Goal: Information Seeking & Learning: Check status

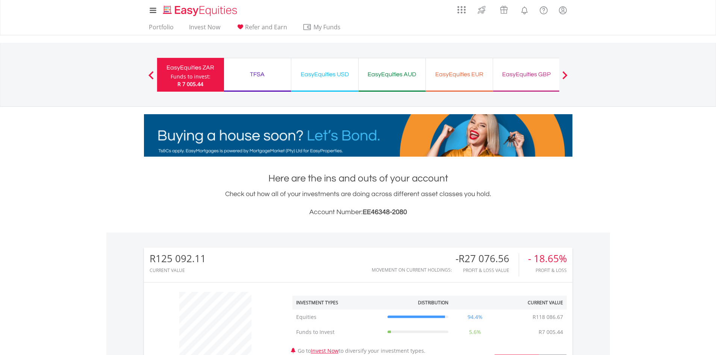
scroll to position [72, 143]
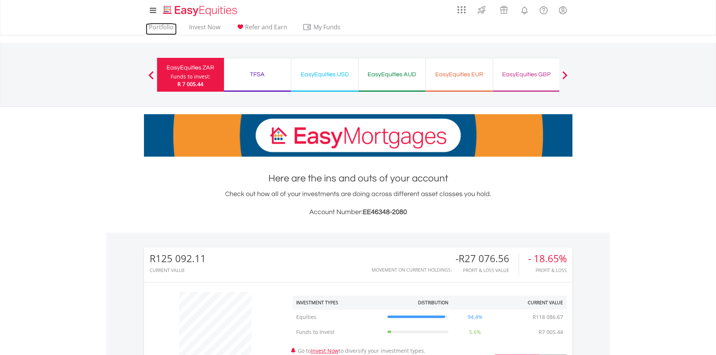
click at [161, 26] on link "Portfolio" at bounding box center [161, 29] width 31 height 12
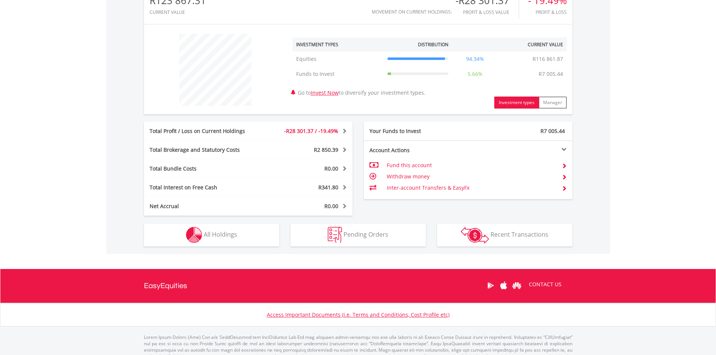
scroll to position [281, 0]
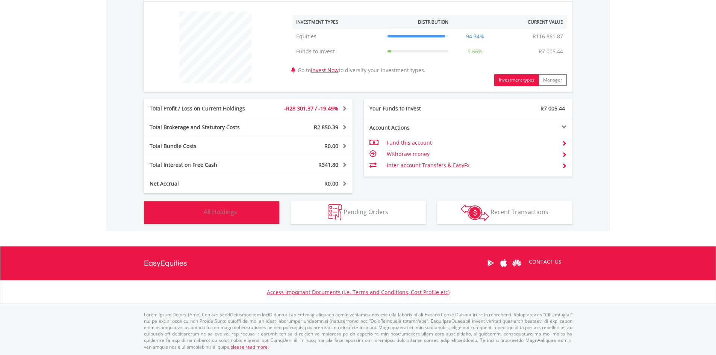
click at [244, 210] on button "Holdings All Holdings" at bounding box center [211, 212] width 135 height 23
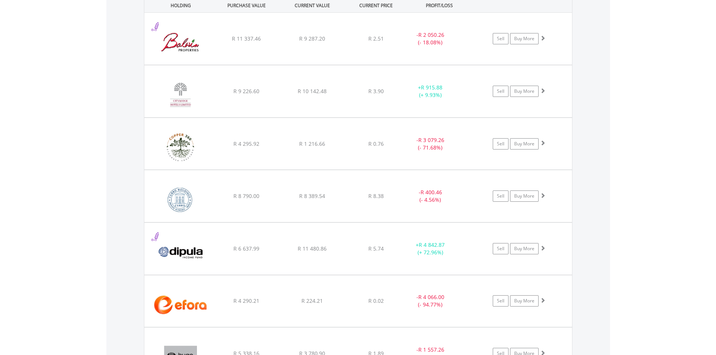
scroll to position [565, 0]
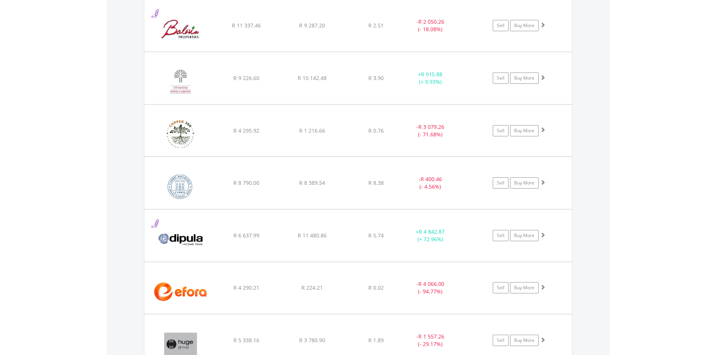
click at [322, 51] on div "﻿ Copper 360 Limited R 4 295.92 R 1 216.66 R 0.76 - R 3 079.26 (- 71.68%) Sell …" at bounding box center [357, 26] width 427 height 52
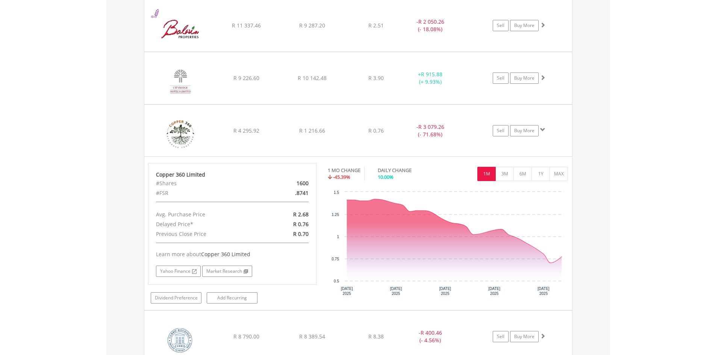
click at [322, 51] on div "﻿ Copper 360 Limited R 4 295.92 R 1 216.66 R 0.76 - R 3 079.26 (- 71.68%) Sell …" at bounding box center [357, 26] width 427 height 52
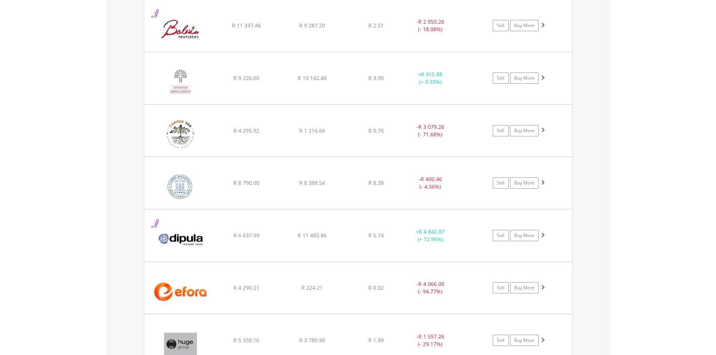
click at [312, 29] on span "R 10 142.48" at bounding box center [312, 25] width 26 height 7
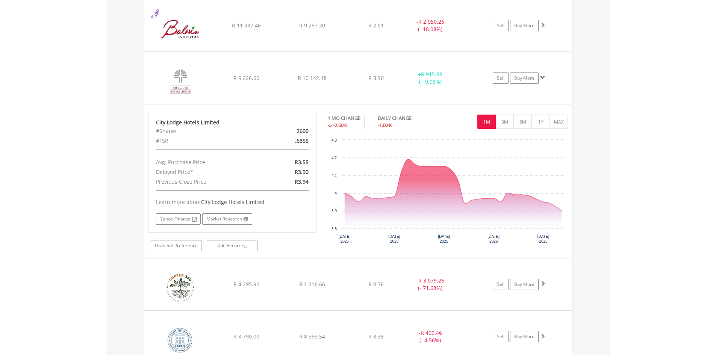
click at [312, 29] on span "R 10 142.48" at bounding box center [312, 25] width 26 height 7
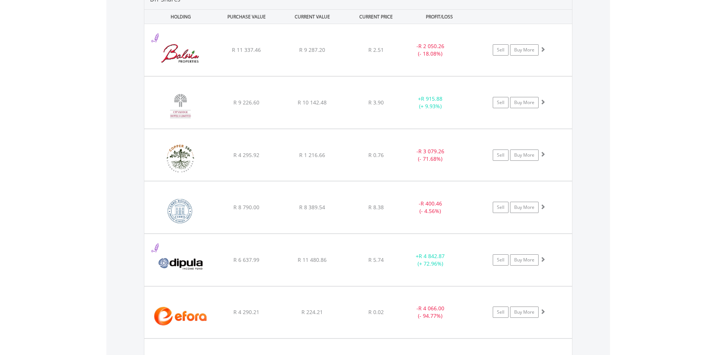
scroll to position [527, 0]
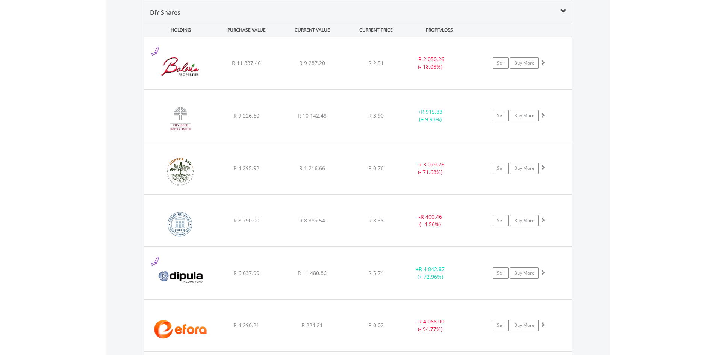
click at [311, 74] on div "﻿ Balwin Properties Limited R 11 337.46 R 9 287.20 R 2.51 - R 2 050.26 (- 18.08…" at bounding box center [357, 63] width 427 height 52
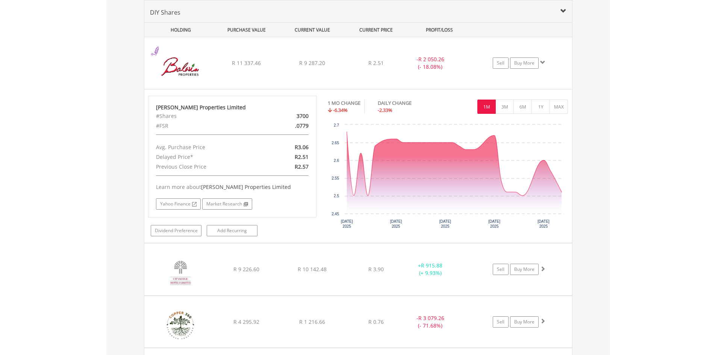
click at [311, 74] on div "﻿ Balwin Properties Limited R 11 337.46 R 9 287.20 R 2.51 - R 2 050.26 (- 18.08…" at bounding box center [357, 63] width 427 height 52
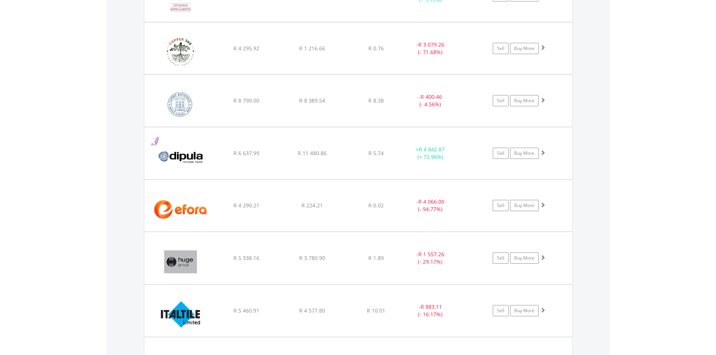
scroll to position [677, 0]
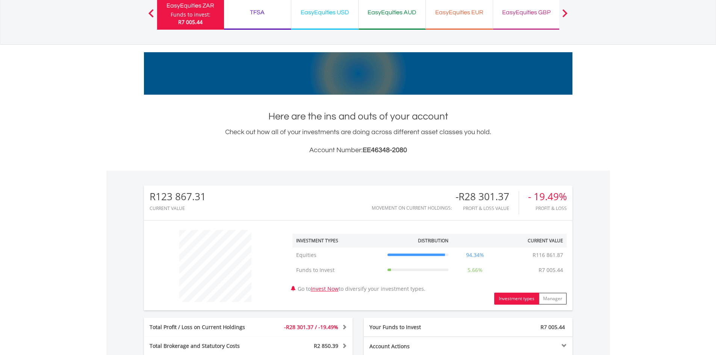
scroll to position [0, 0]
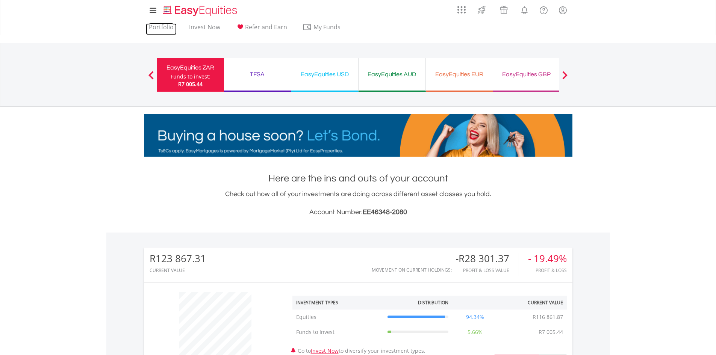
click at [165, 27] on link "Portfolio" at bounding box center [161, 29] width 31 height 12
